Goal: Task Accomplishment & Management: Manage account settings

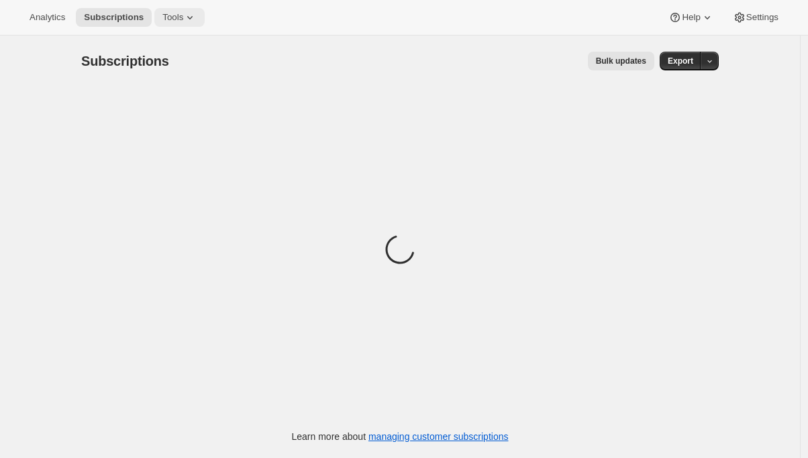
click at [178, 21] on span "Tools" at bounding box center [172, 17] width 21 height 11
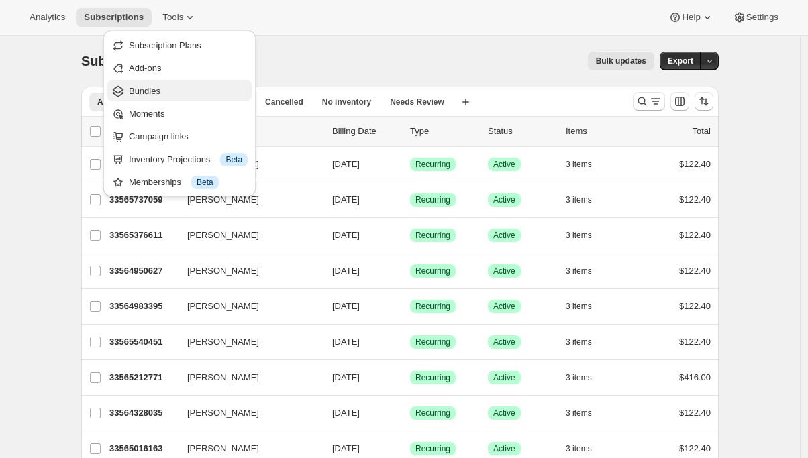
click at [158, 93] on span "Bundles" at bounding box center [145, 91] width 32 height 10
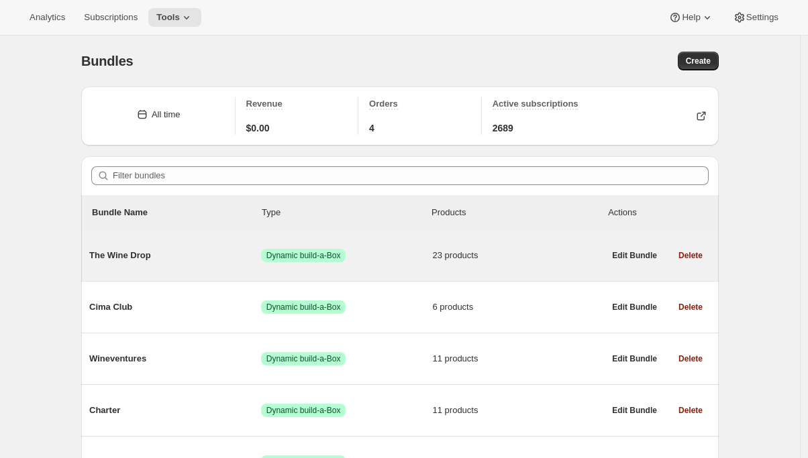
click at [199, 261] on span "The Wine Drop" at bounding box center [175, 255] width 172 height 13
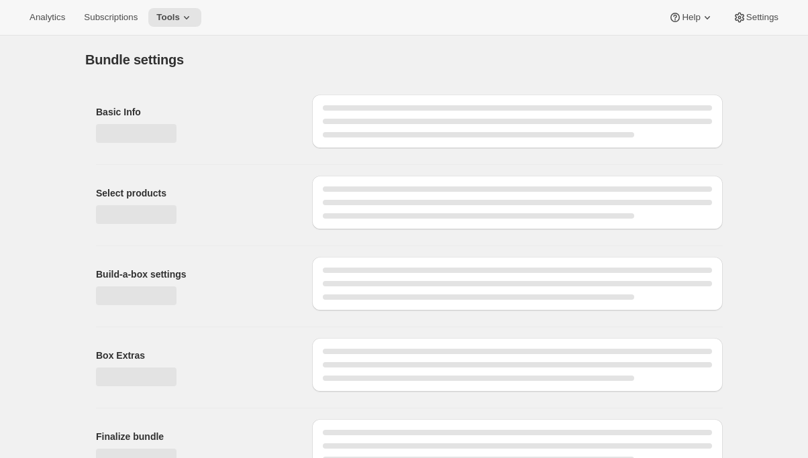
type input "The Wine Drop"
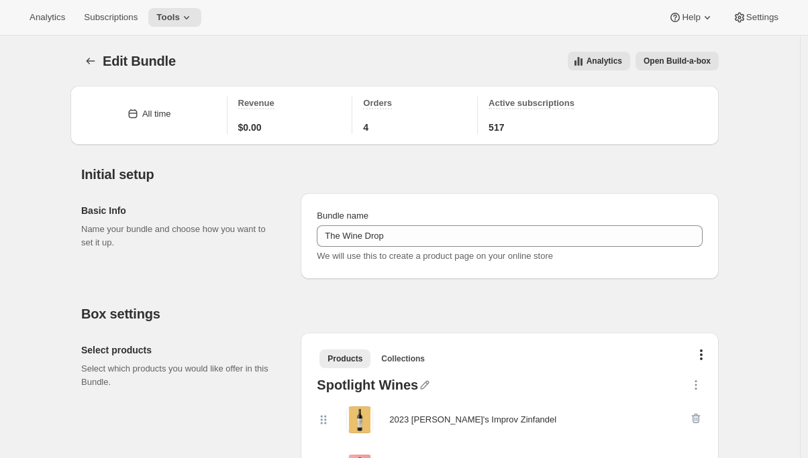
scroll to position [71, 0]
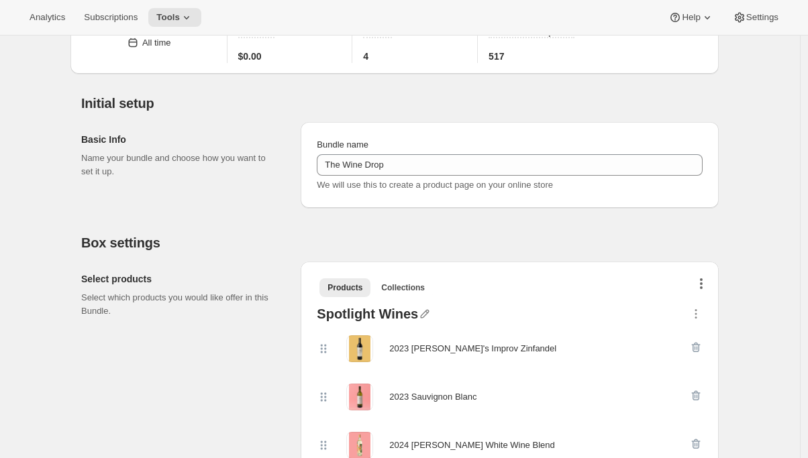
click at [706, 281] on button "button" at bounding box center [701, 285] width 13 height 13
click at [690, 309] on span "Bulk Autoswap for existing subscribers" at bounding box center [700, 311] width 149 height 10
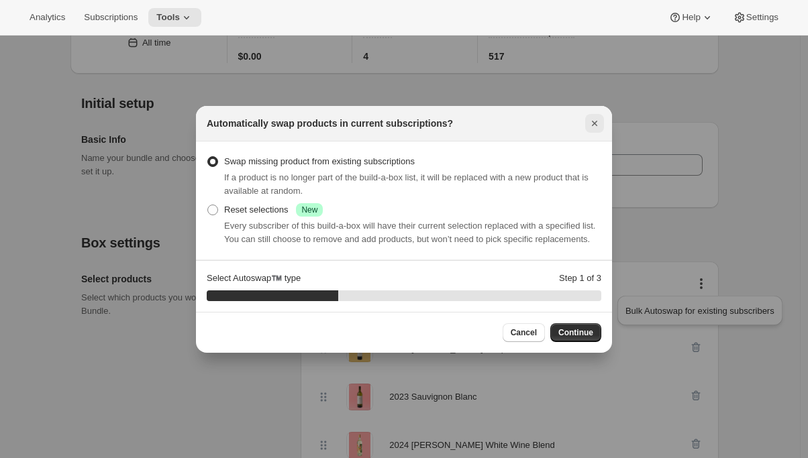
click at [601, 114] on button "Close" at bounding box center [594, 123] width 19 height 19
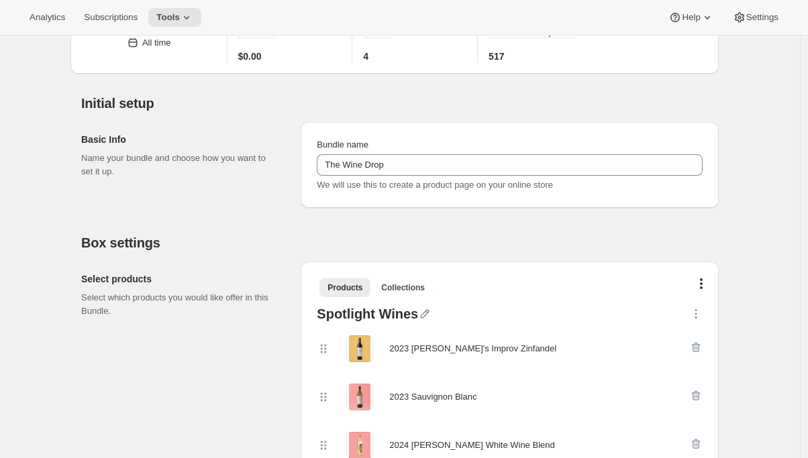
scroll to position [0, 0]
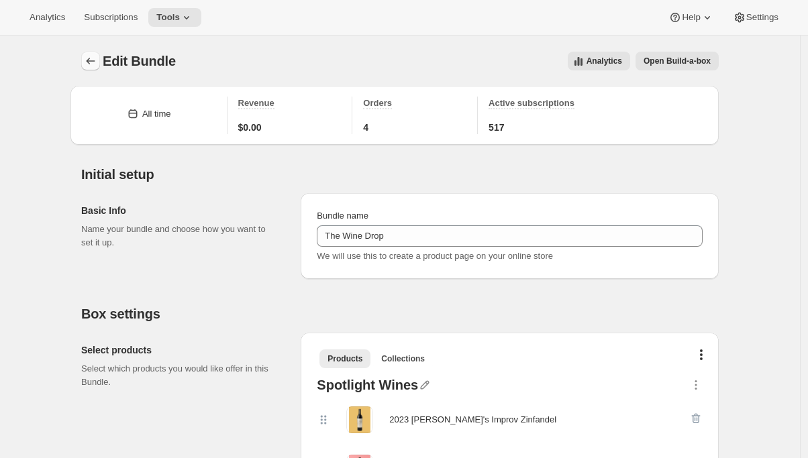
click at [85, 55] on button "Bundles" at bounding box center [90, 61] width 19 height 19
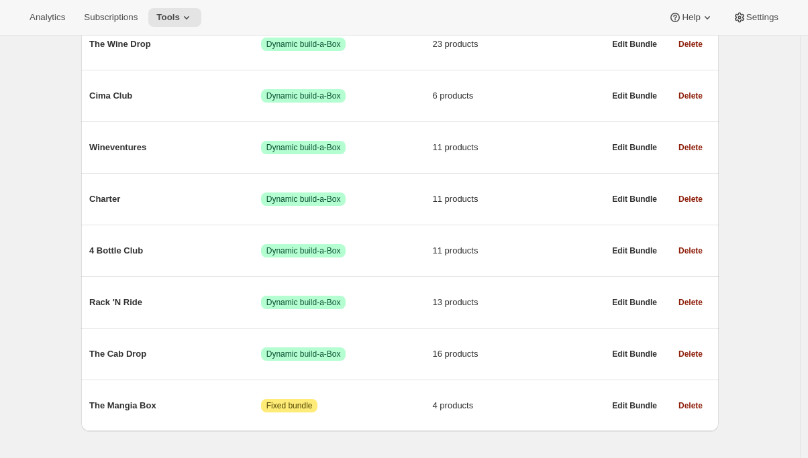
scroll to position [238, 0]
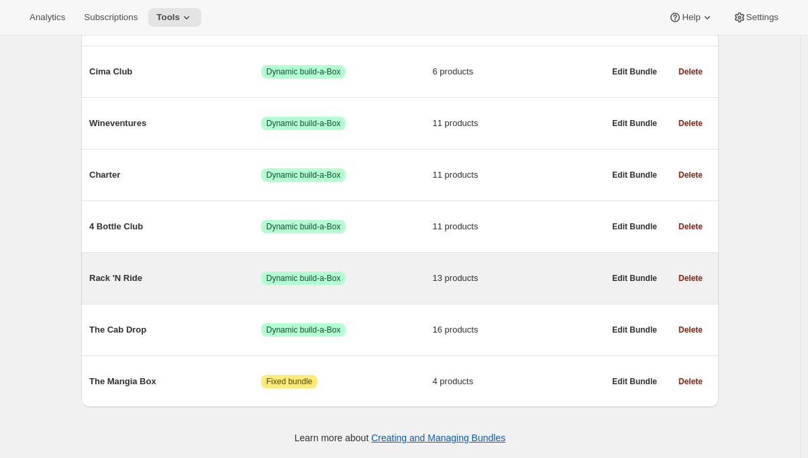
click at [174, 281] on span "Rack 'N Ride" at bounding box center [175, 278] width 172 height 13
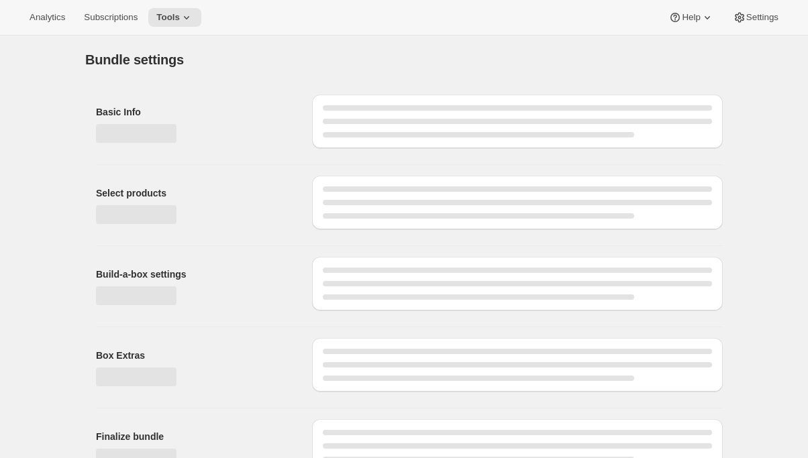
type input "Rack 'N Ride"
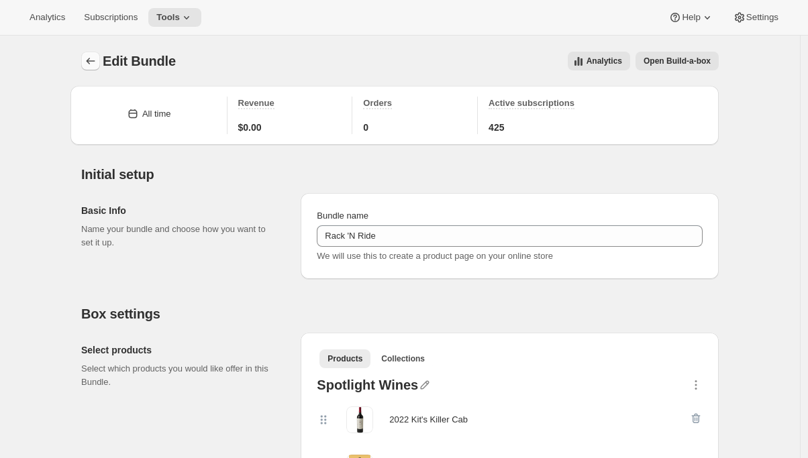
click at [97, 65] on icon "Bundles" at bounding box center [90, 60] width 13 height 13
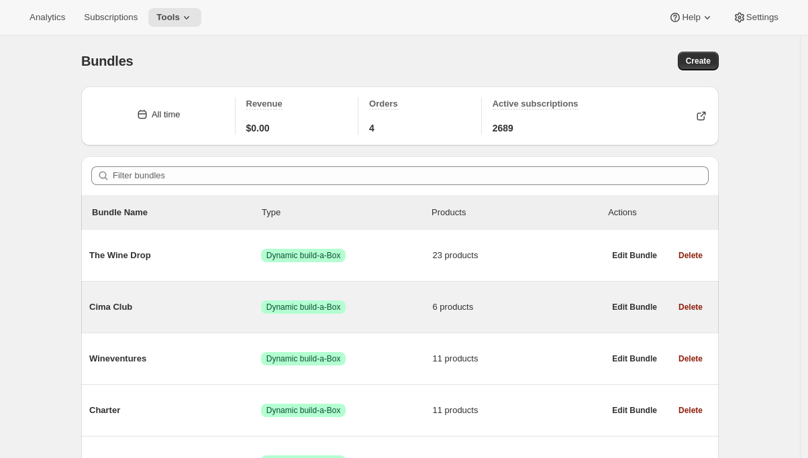
click at [126, 315] on div "Cima Club Success Dynamic build-a-Box 6 products" at bounding box center [346, 307] width 515 height 35
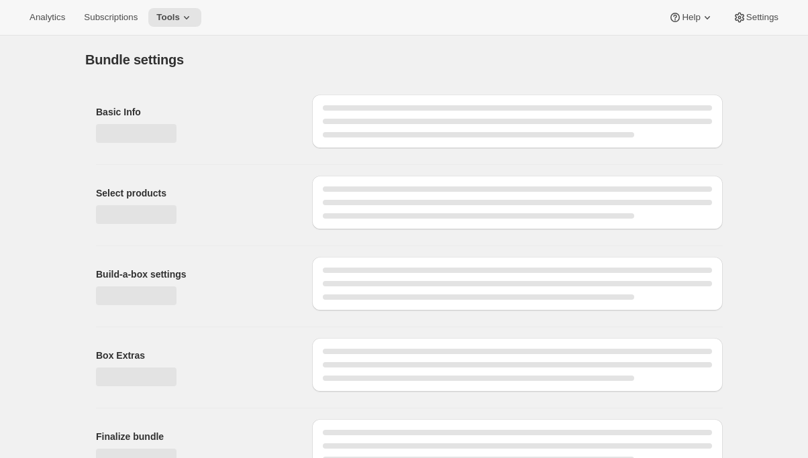
type input "Cima Club"
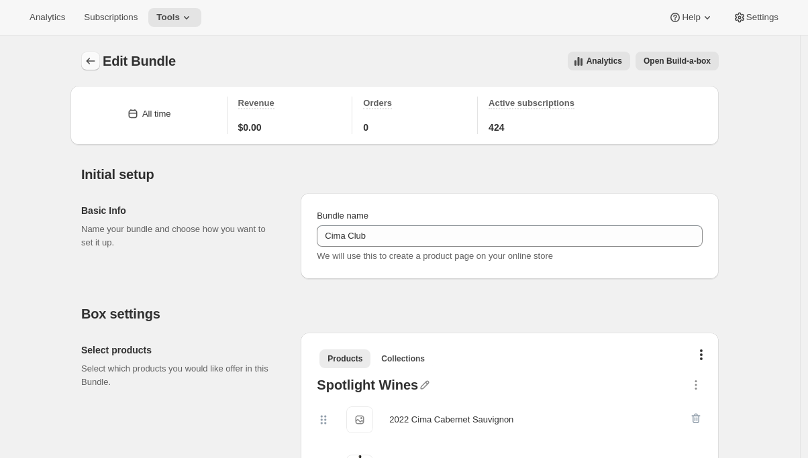
click at [91, 64] on icon "Bundles" at bounding box center [90, 60] width 13 height 13
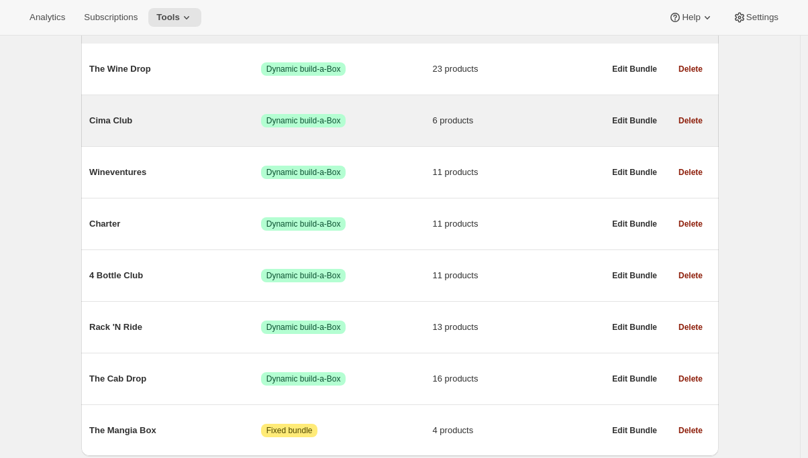
scroll to position [238, 0]
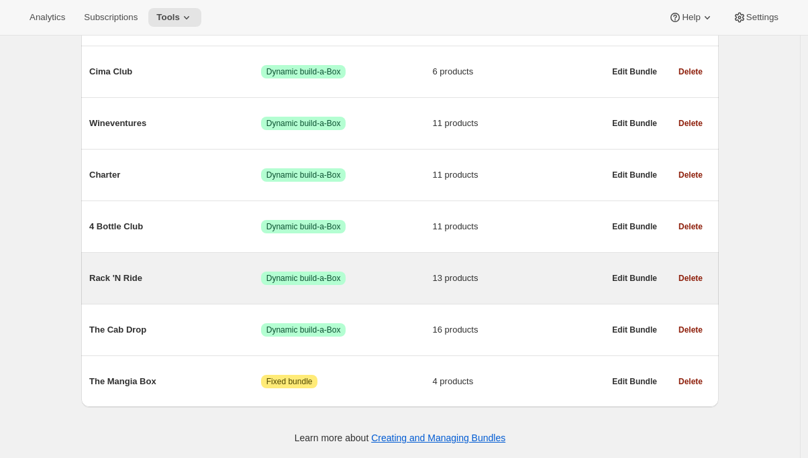
click at [120, 277] on span "Rack 'N Ride" at bounding box center [175, 278] width 172 height 13
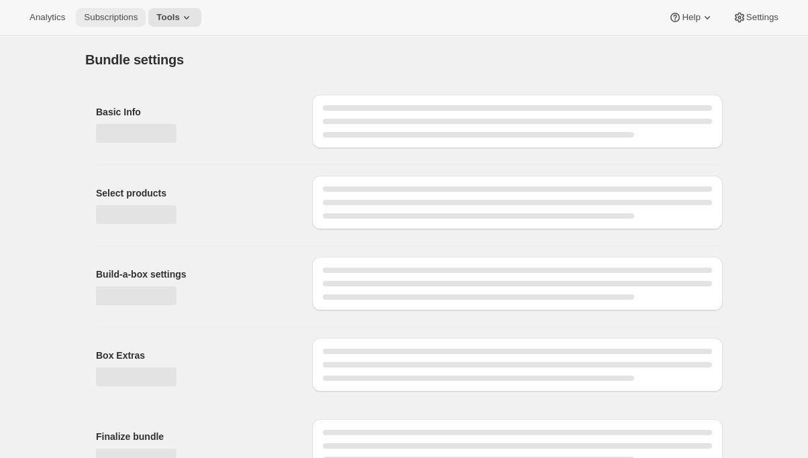
type input "Rack 'N Ride"
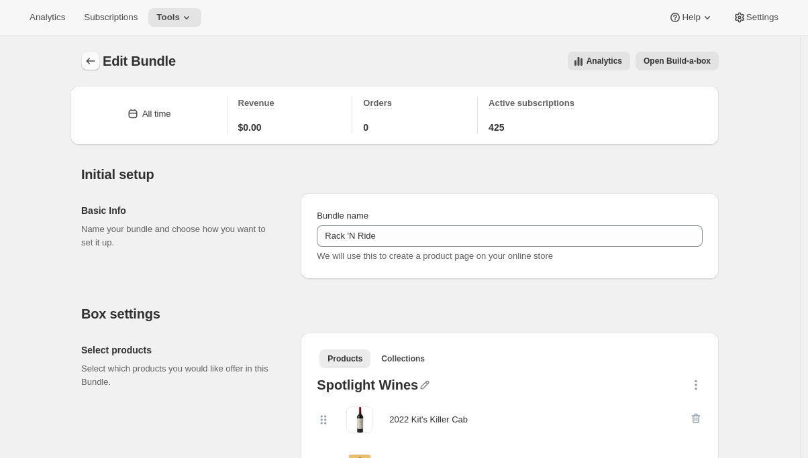
click at [96, 60] on icon "Bundles" at bounding box center [90, 60] width 13 height 13
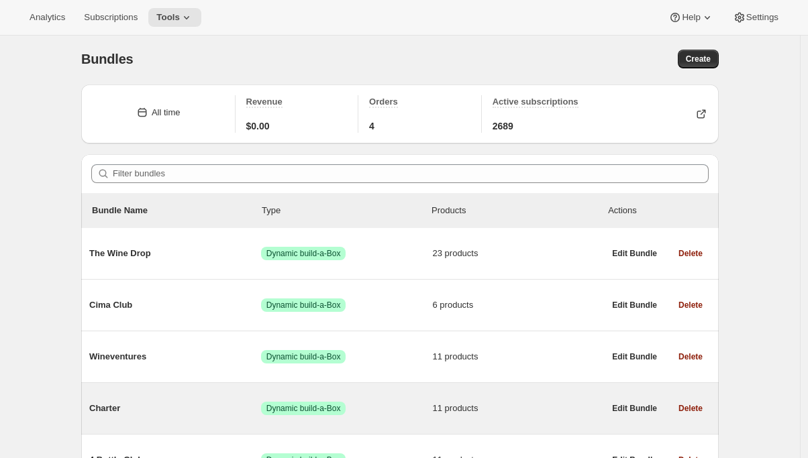
scroll to position [238, 0]
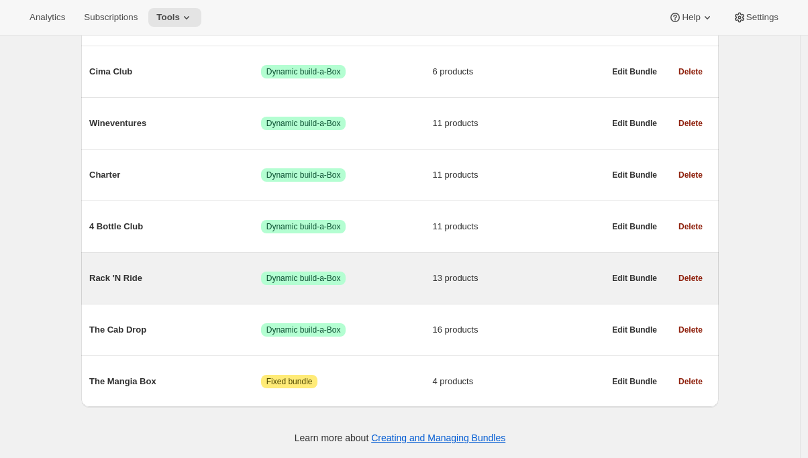
click at [116, 269] on div "Rack 'N Ride Success Dynamic build-a-Box 13 products" at bounding box center [346, 278] width 515 height 35
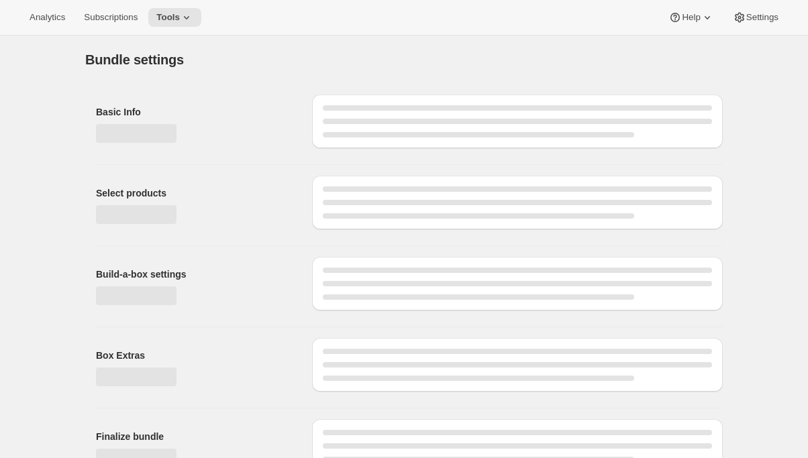
type input "Rack 'N Ride"
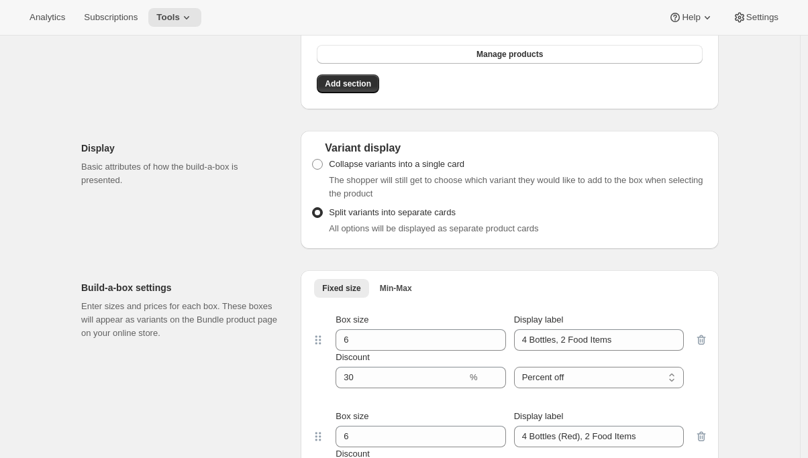
scroll to position [1271, 0]
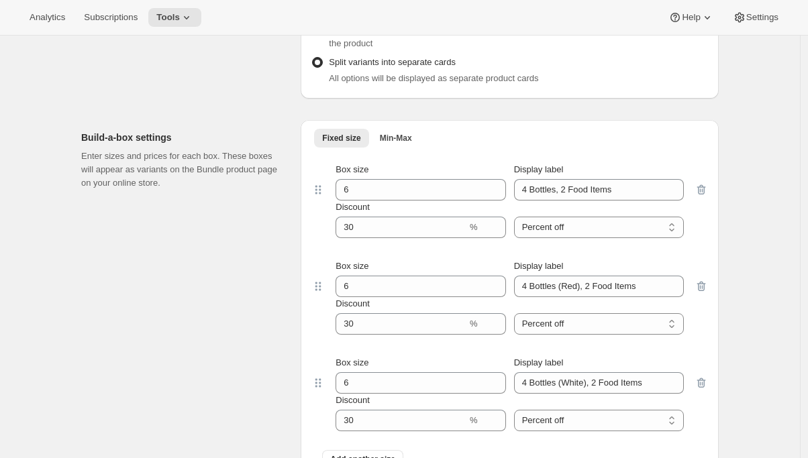
click at [88, 29] on div "Analytics Subscriptions Tools Help Settings" at bounding box center [404, 18] width 808 height 36
click at [111, 24] on button "Subscriptions" at bounding box center [111, 17] width 70 height 19
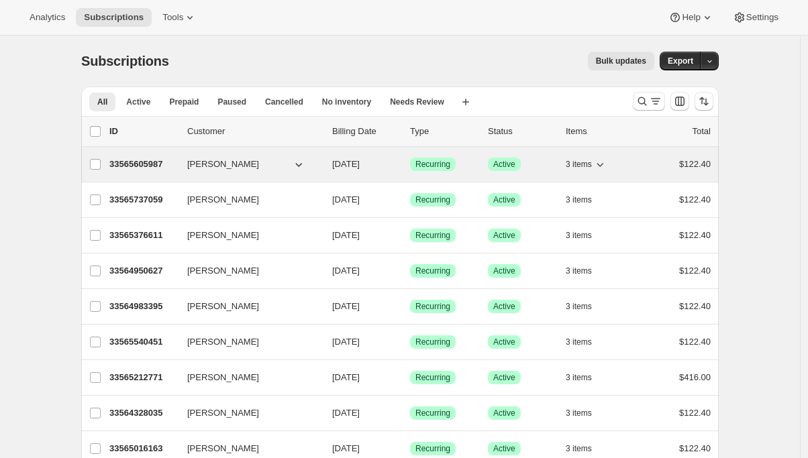
click at [136, 166] on p "33565605987" at bounding box center [142, 164] width 67 height 13
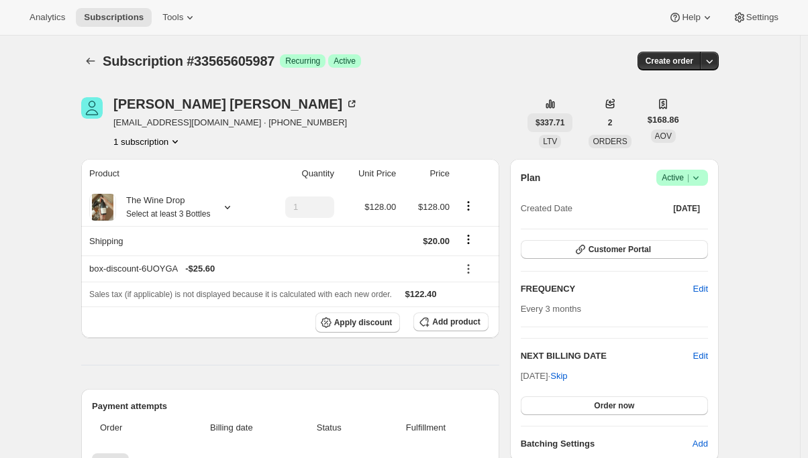
click at [557, 116] on button "$337.71" at bounding box center [550, 122] width 45 height 19
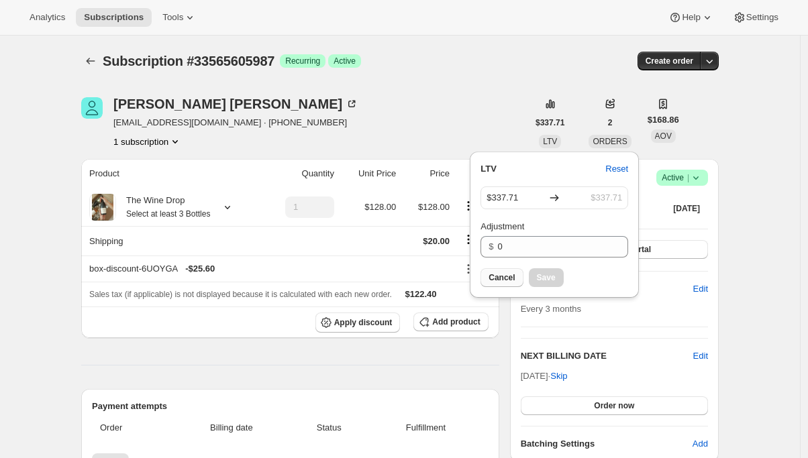
click at [499, 279] on span "Cancel" at bounding box center [502, 278] width 26 height 11
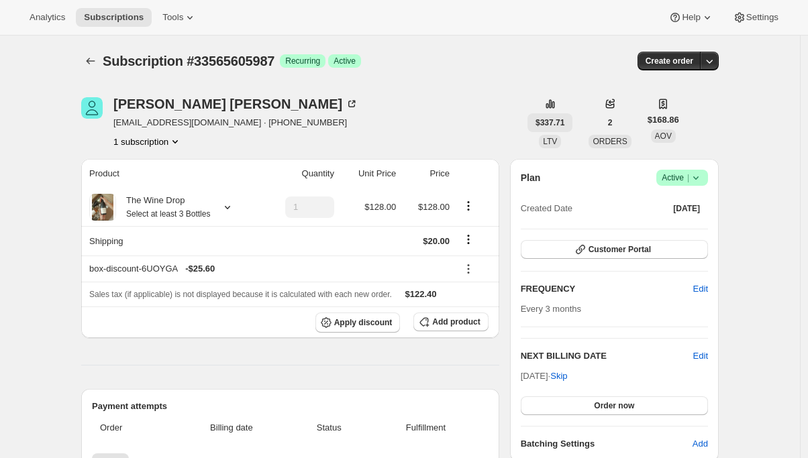
click at [552, 122] on span "$337.71" at bounding box center [550, 122] width 29 height 11
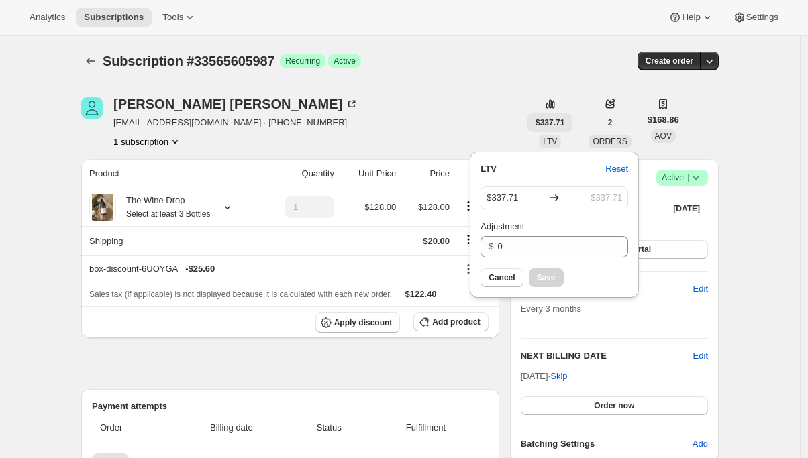
click at [552, 122] on span "$337.71" at bounding box center [550, 122] width 29 height 11
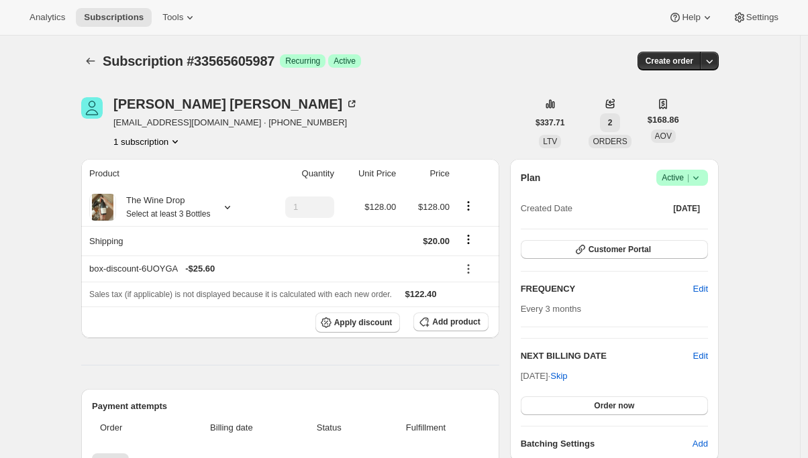
click at [613, 119] on span "2" at bounding box center [610, 122] width 5 height 11
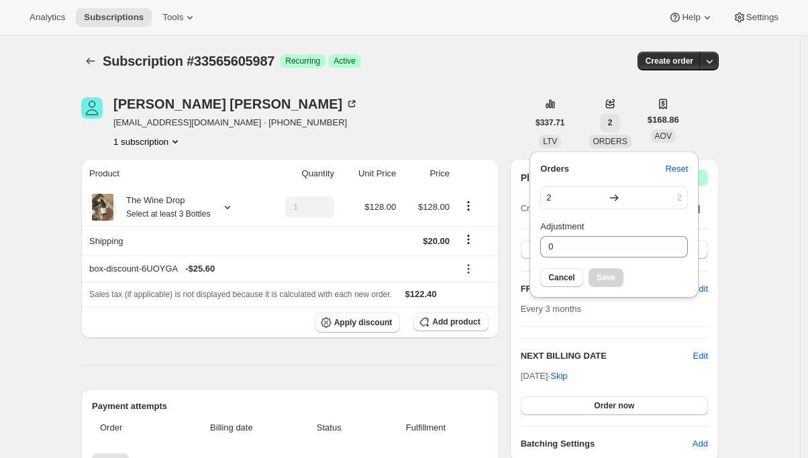
click at [613, 119] on span "2" at bounding box center [610, 122] width 5 height 11
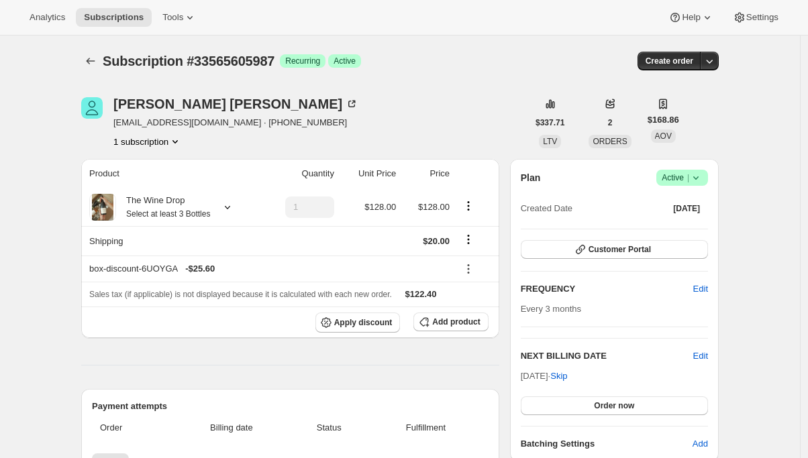
click at [668, 119] on span "$168.86" at bounding box center [664, 119] width 32 height 13
click at [552, 142] on span "LTV" at bounding box center [550, 141] width 14 height 9
click at [554, 123] on span "$337.71" at bounding box center [550, 122] width 29 height 11
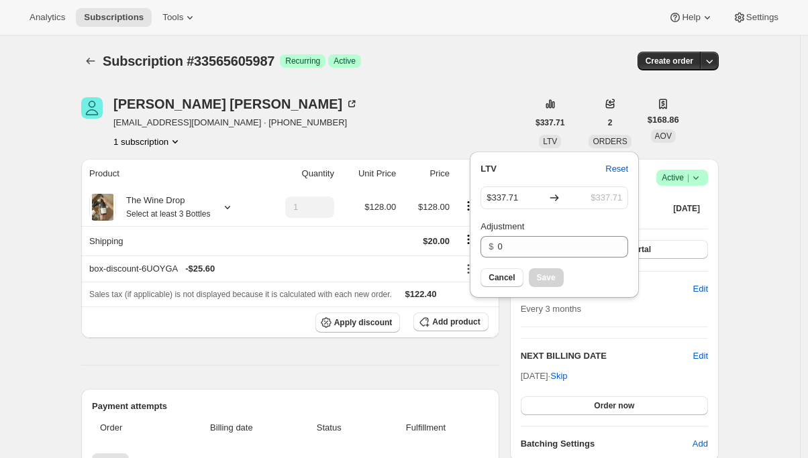
click at [573, 103] on div "$337.71 LTV" at bounding box center [550, 122] width 45 height 51
click at [609, 121] on button "2" at bounding box center [610, 122] width 21 height 19
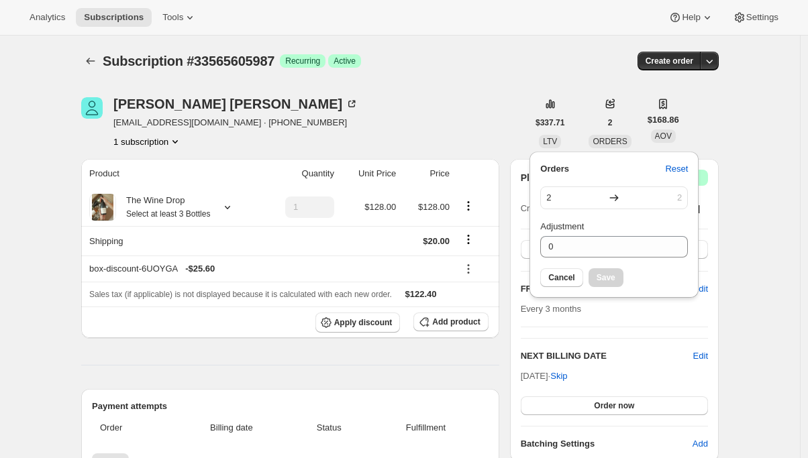
click at [440, 79] on div "Subscription #33565605987. This page is ready Subscription #33565605987 Success…" at bounding box center [400, 61] width 638 height 51
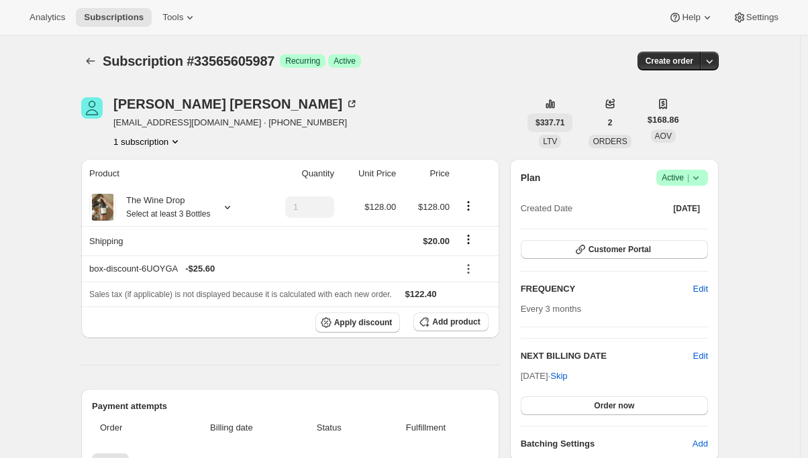
click at [559, 124] on span "$337.71" at bounding box center [550, 122] width 29 height 11
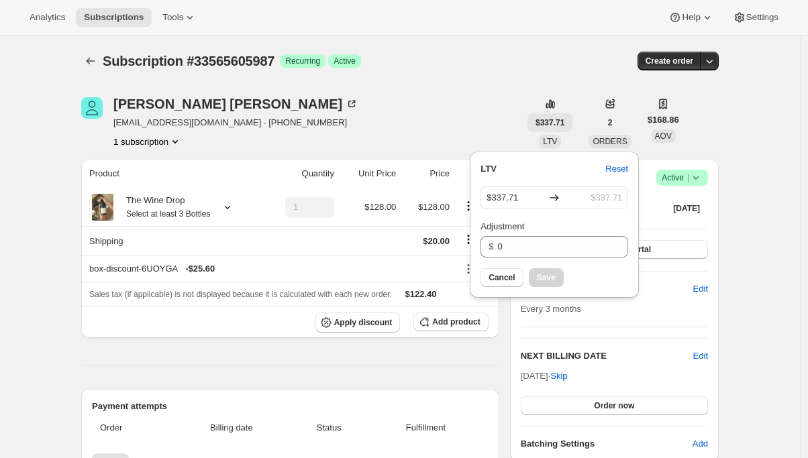
click at [559, 124] on span "$337.71" at bounding box center [550, 122] width 29 height 11
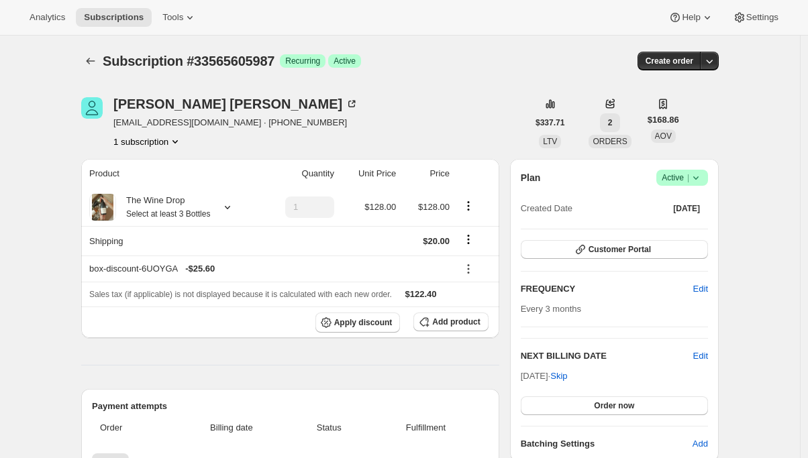
click at [613, 121] on span "2" at bounding box center [610, 122] width 5 height 11
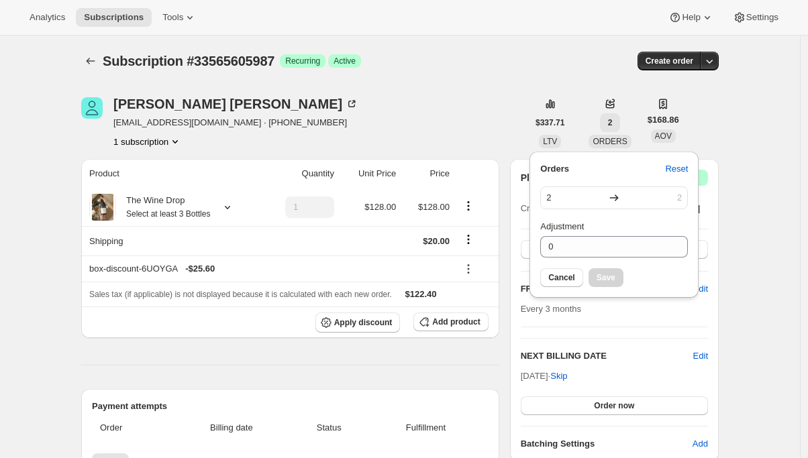
click at [613, 121] on span "2" at bounding box center [610, 122] width 5 height 11
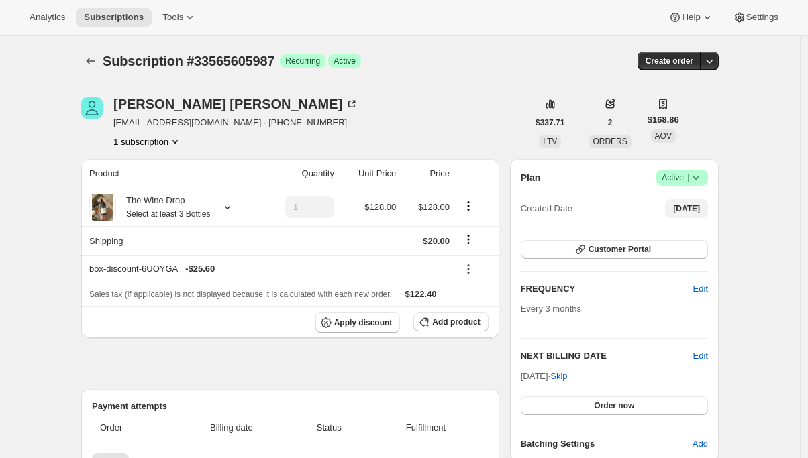
click at [681, 213] on span "Mar 13, 2025" at bounding box center [686, 208] width 27 height 11
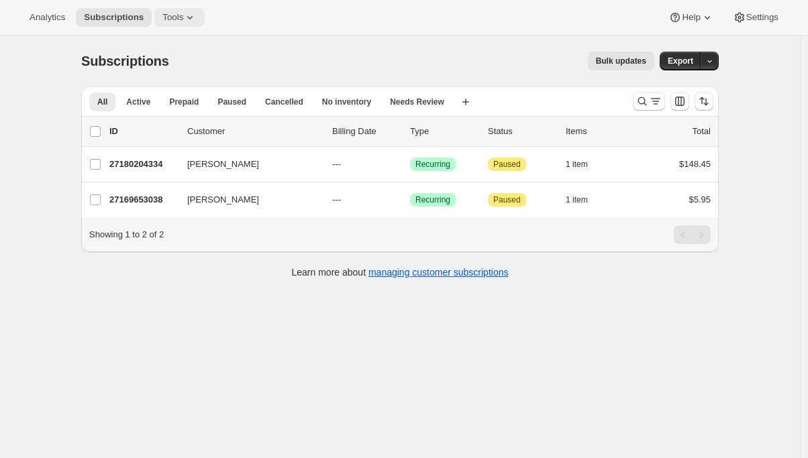
click at [195, 15] on icon at bounding box center [189, 17] width 13 height 13
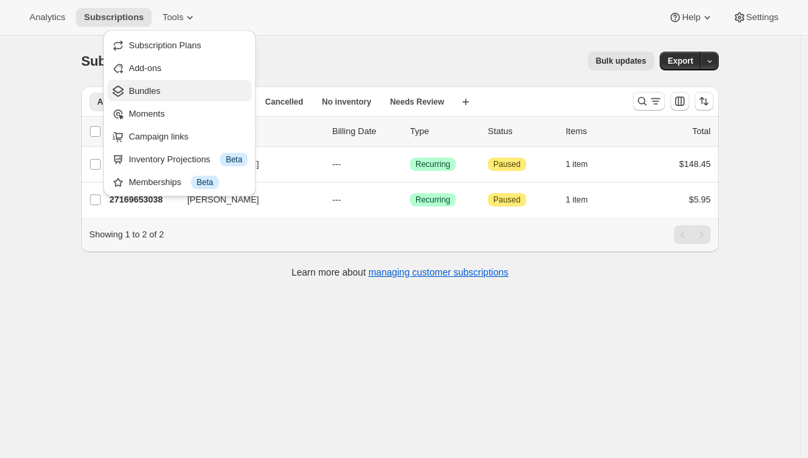
click at [146, 88] on span "Bundles" at bounding box center [145, 91] width 32 height 10
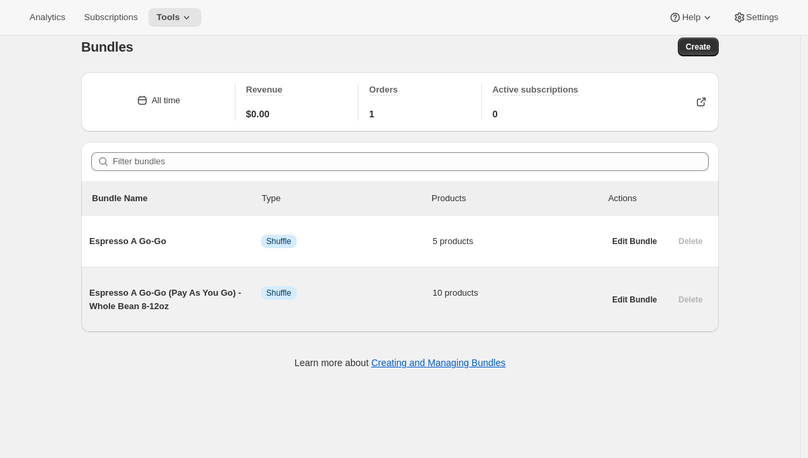
scroll to position [19, 0]
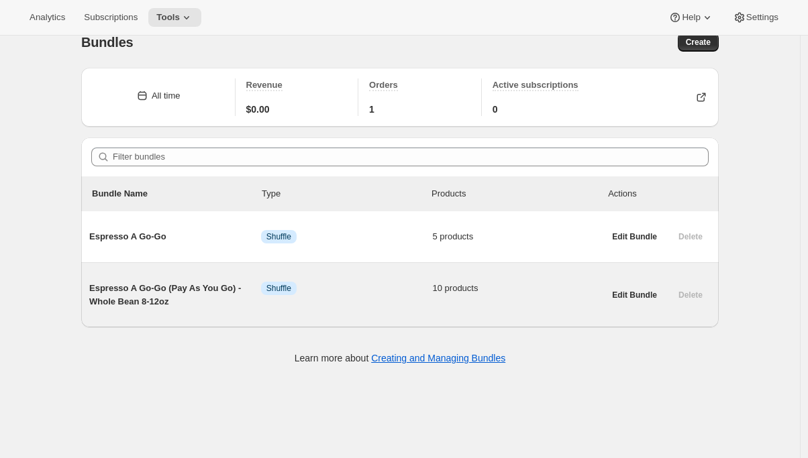
click at [185, 311] on div "Espresso A Go-Go (Pay As You Go) - Whole Bean 8-12oz Info Shuffle 10 products" at bounding box center [346, 295] width 515 height 48
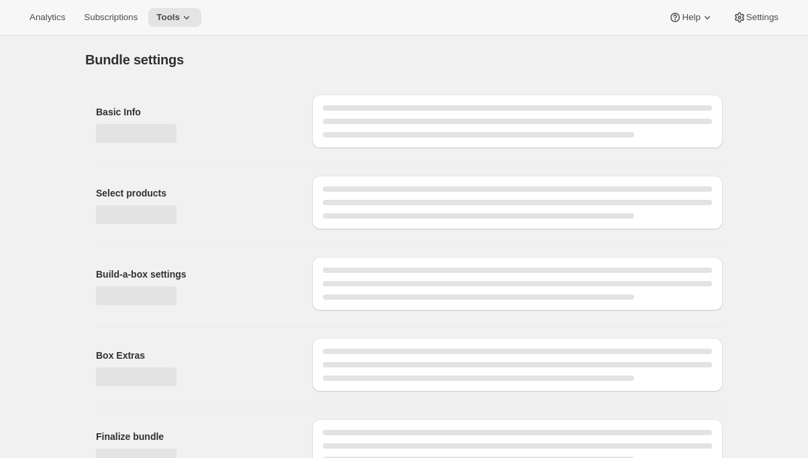
type input "Espresso A Go-Go (Pay As You Go) - Whole Bean 8-12oz"
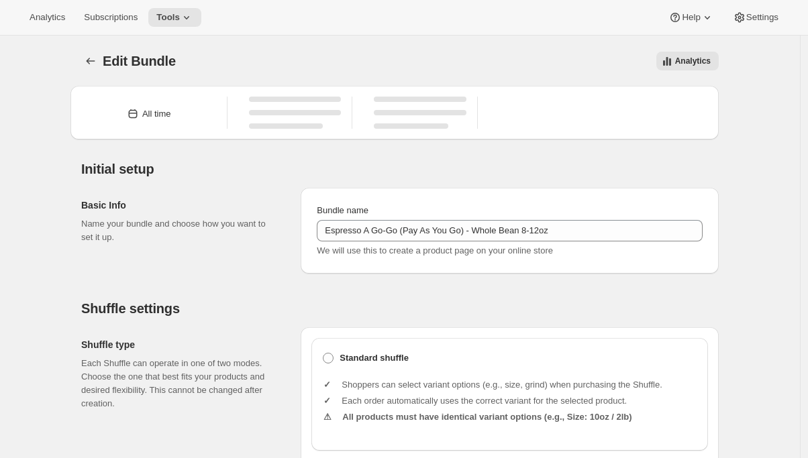
type input "20.99"
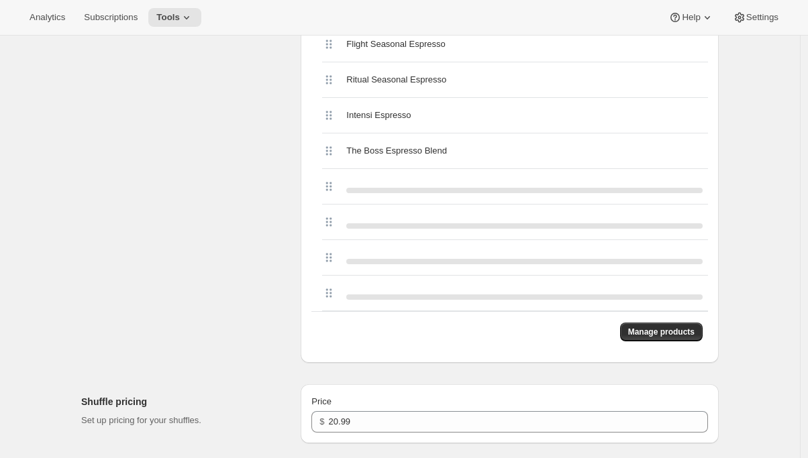
scroll to position [831, 0]
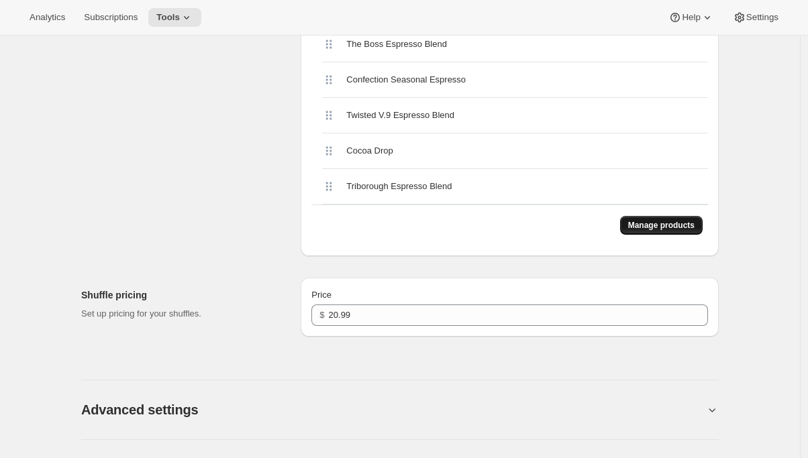
click at [646, 226] on span "Manage products" at bounding box center [661, 225] width 66 height 11
click at [663, 232] on button "Manage products" at bounding box center [661, 225] width 83 height 19
click at [659, 219] on button "Manage products" at bounding box center [661, 225] width 83 height 19
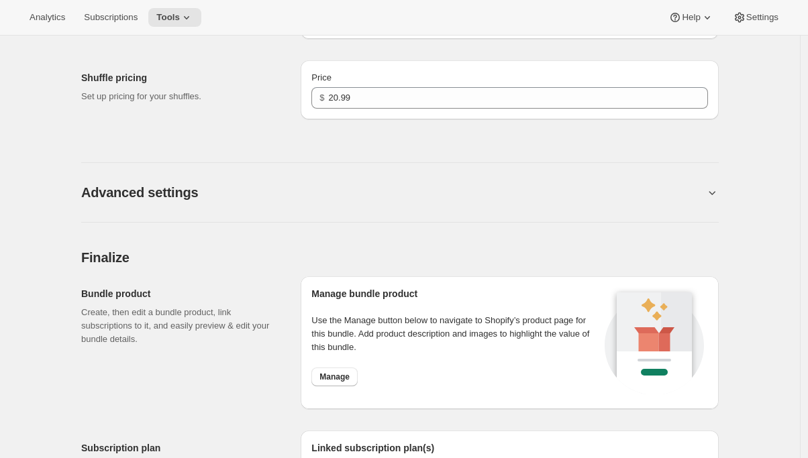
scroll to position [1044, 0]
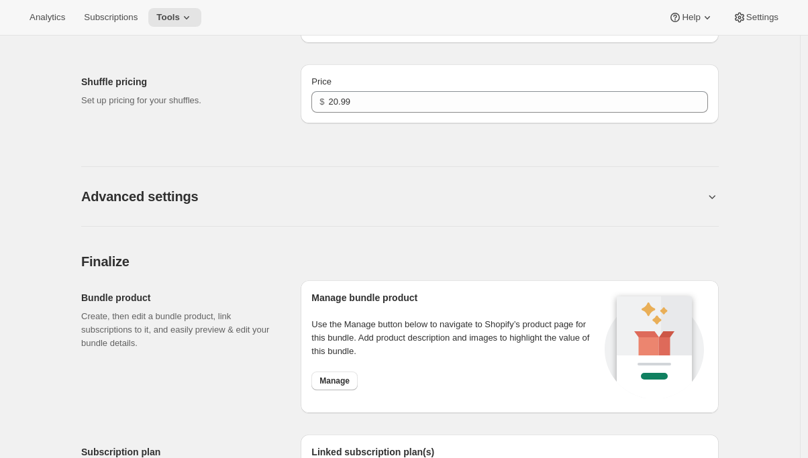
click at [181, 192] on h2 "Advanced settings" at bounding box center [139, 197] width 117 height 16
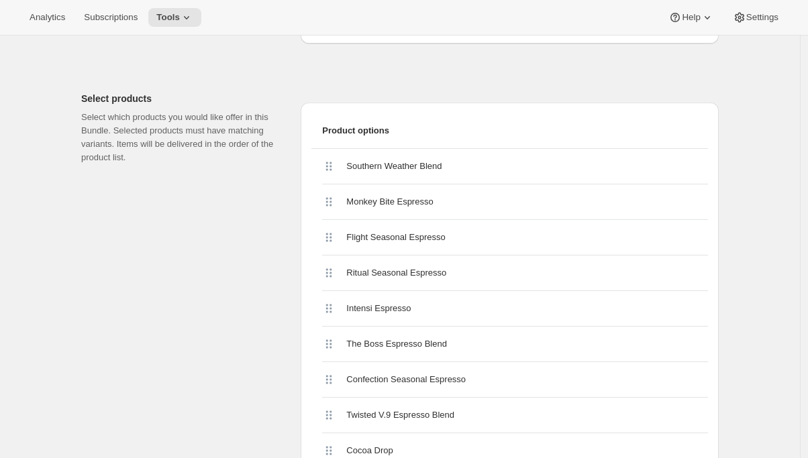
scroll to position [0, 0]
